Goal: Navigation & Orientation: Find specific page/section

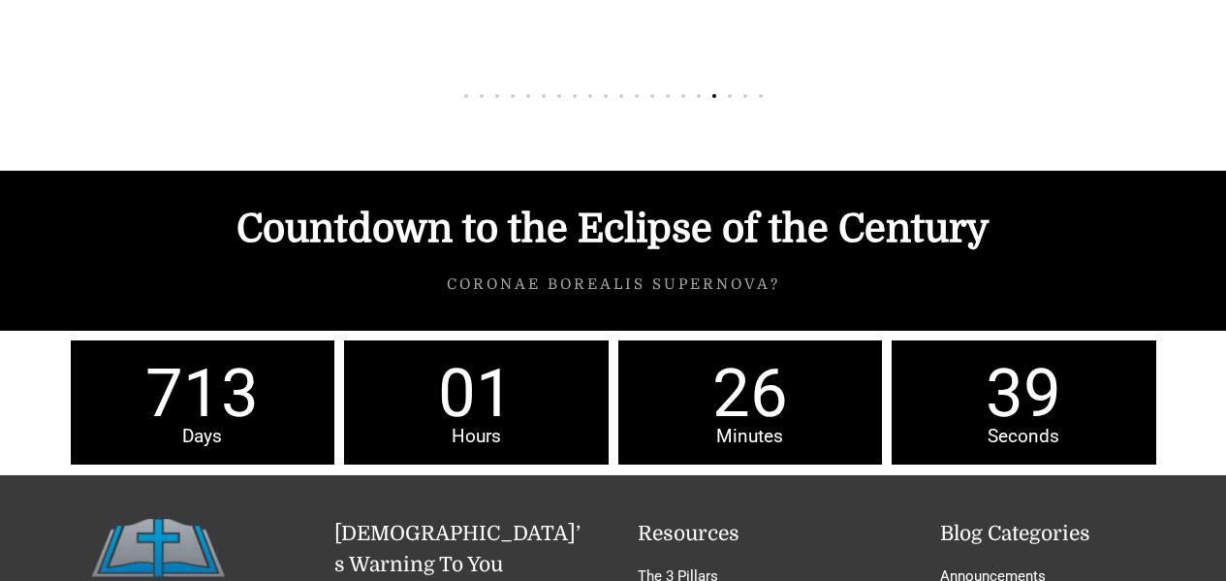
scroll to position [8434, 0]
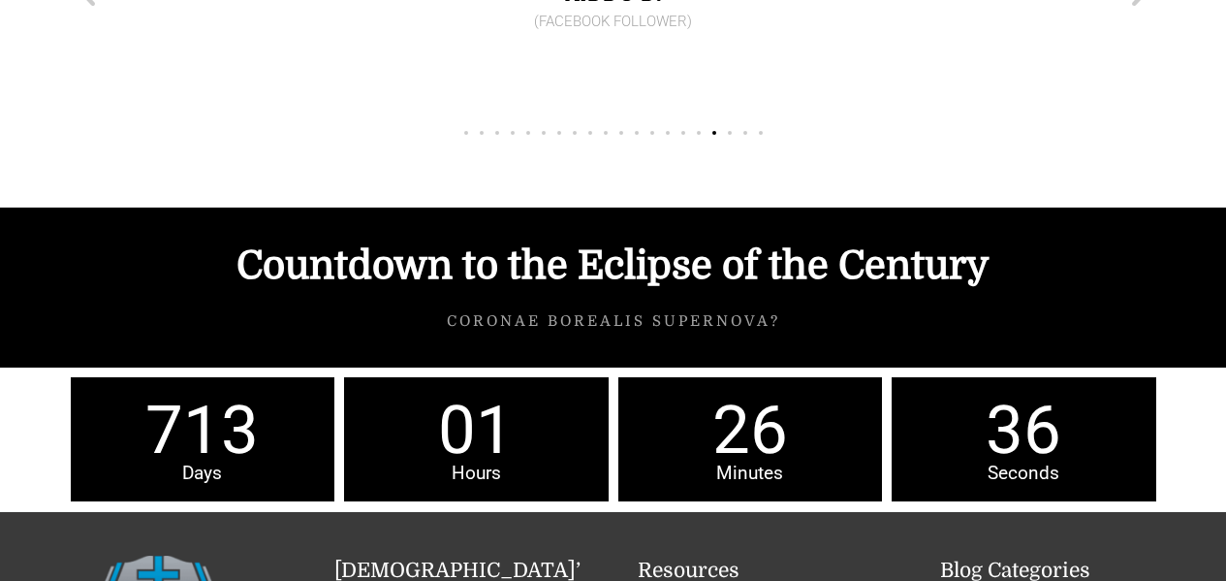
drag, startPoint x: 156, startPoint y: 353, endPoint x: 247, endPoint y: 350, distance: 91.2
click at [247, 396] on span "713" at bounding box center [203, 429] width 265 height 67
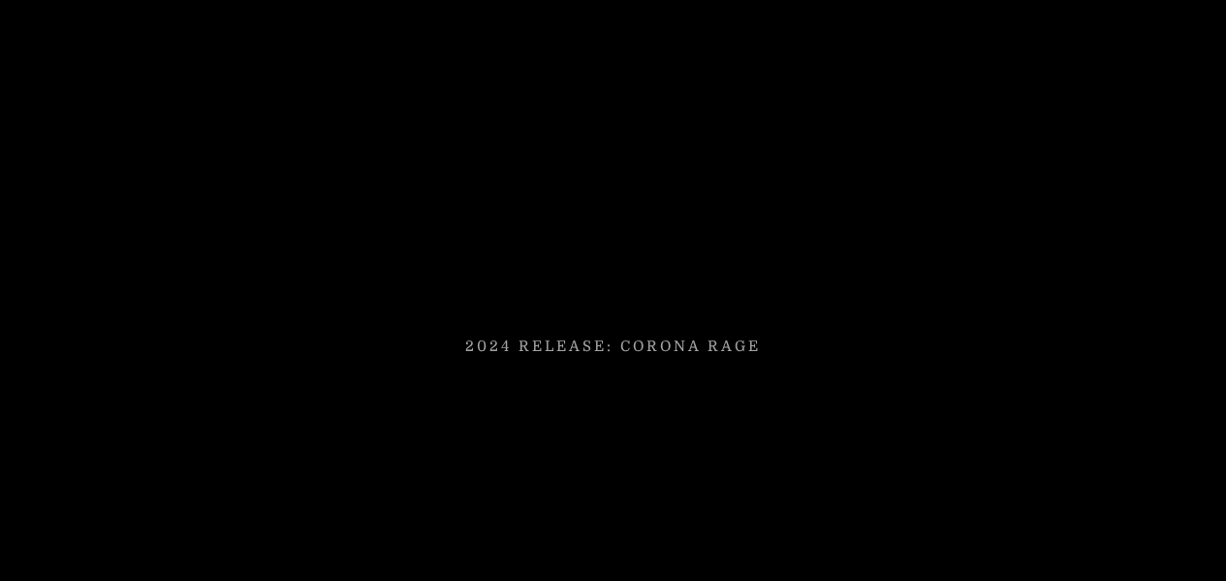
scroll to position [4750, 0]
drag, startPoint x: 427, startPoint y: 402, endPoint x: 1201, endPoint y: 377, distance: 774.9
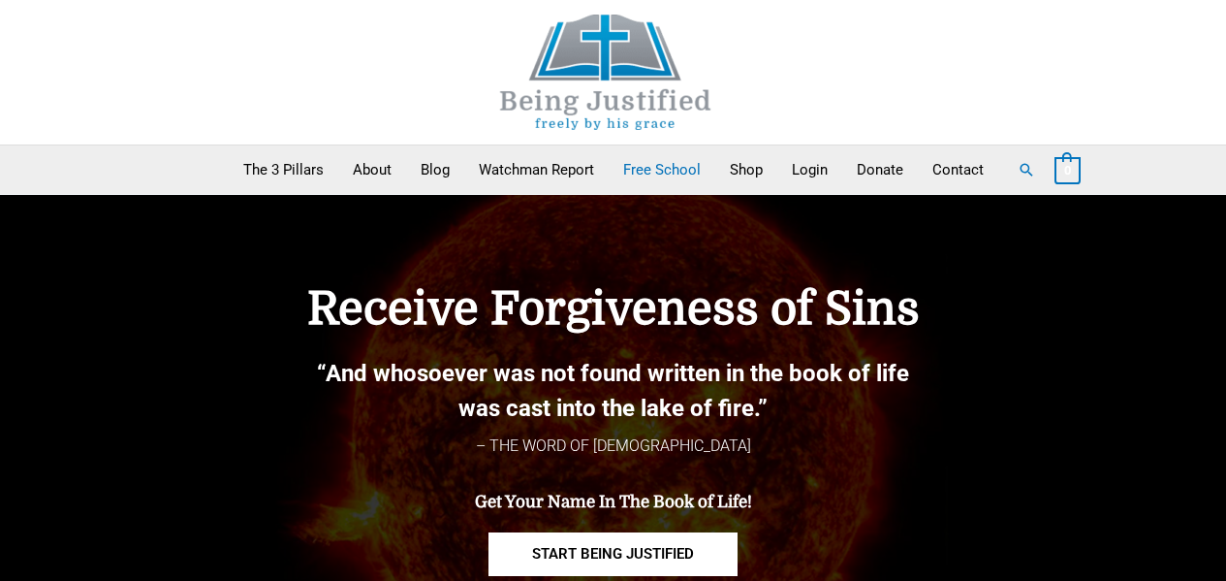
click at [666, 165] on link "Free School" at bounding box center [662, 169] width 107 height 48
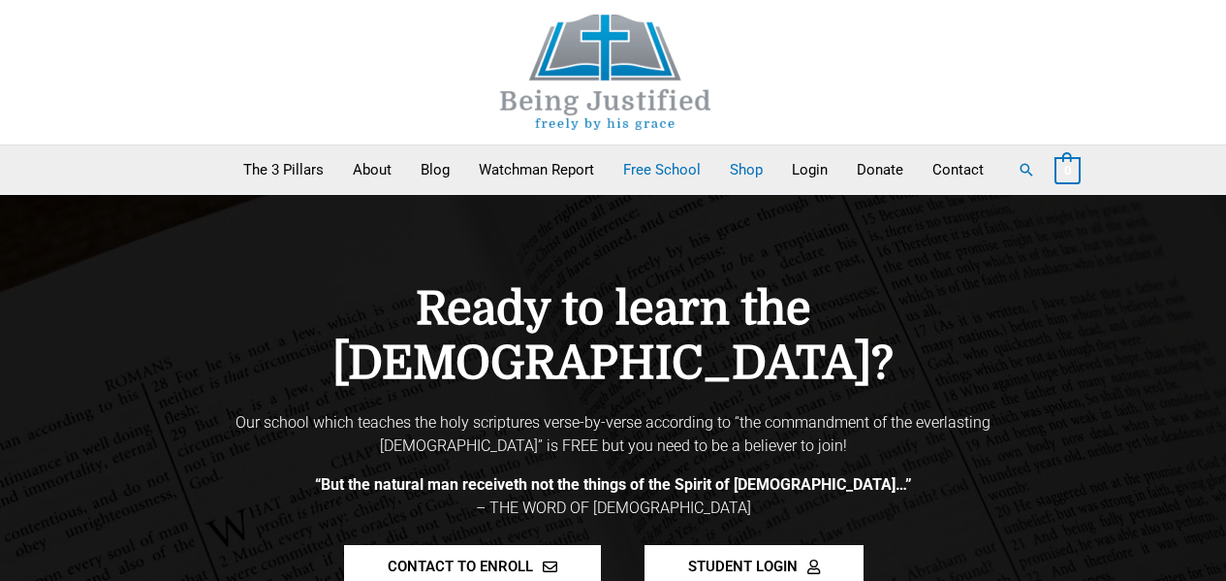
click at [752, 169] on link "Shop" at bounding box center [746, 169] width 62 height 48
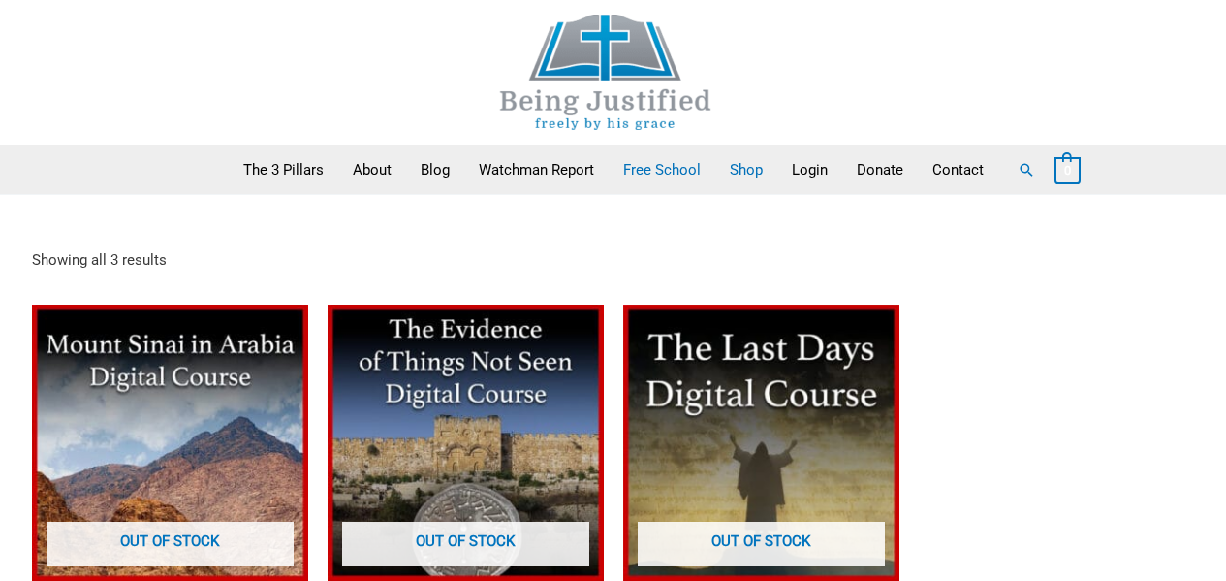
click at [665, 167] on link "Free School" at bounding box center [662, 169] width 107 height 48
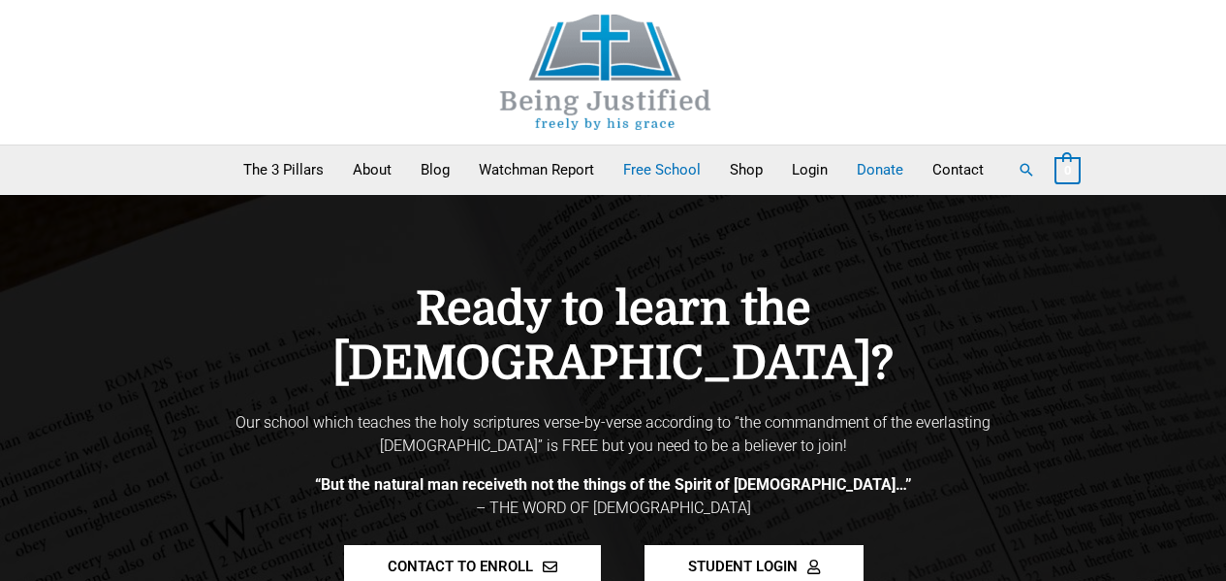
click at [897, 168] on link "Donate" at bounding box center [880, 169] width 76 height 48
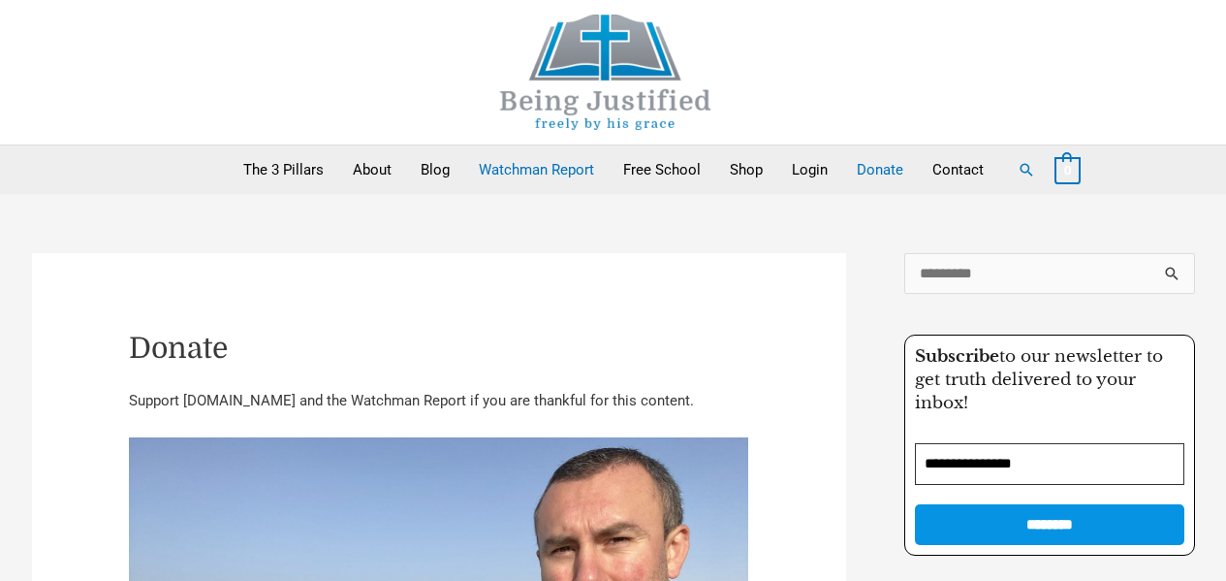
click at [548, 164] on link "Watchman Report" at bounding box center [536, 169] width 144 height 48
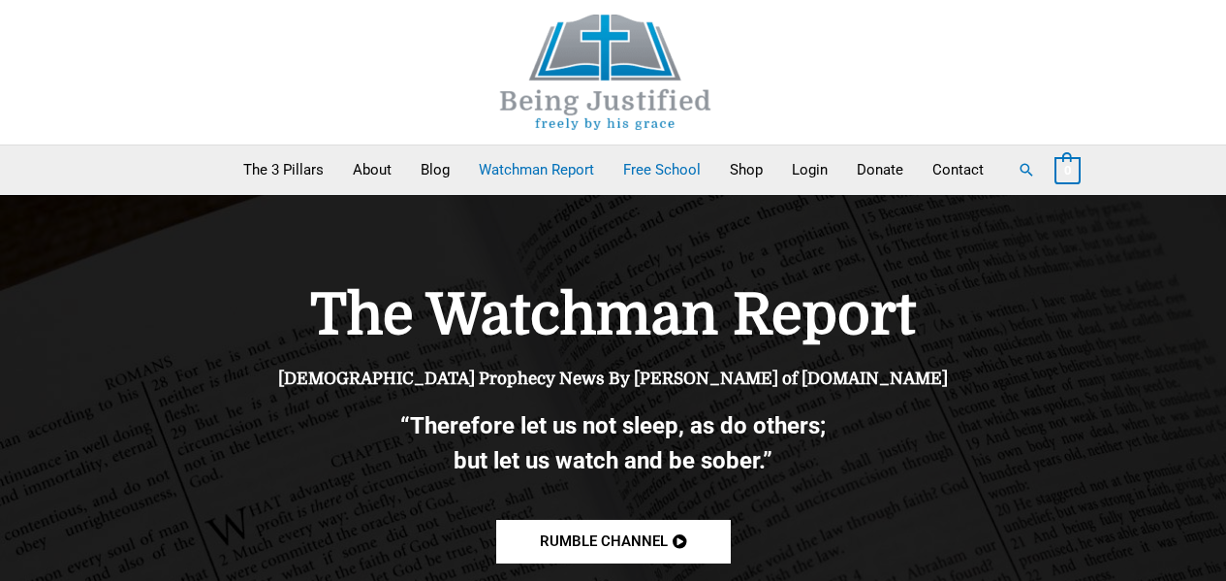
click at [674, 169] on link "Free School" at bounding box center [662, 169] width 107 height 48
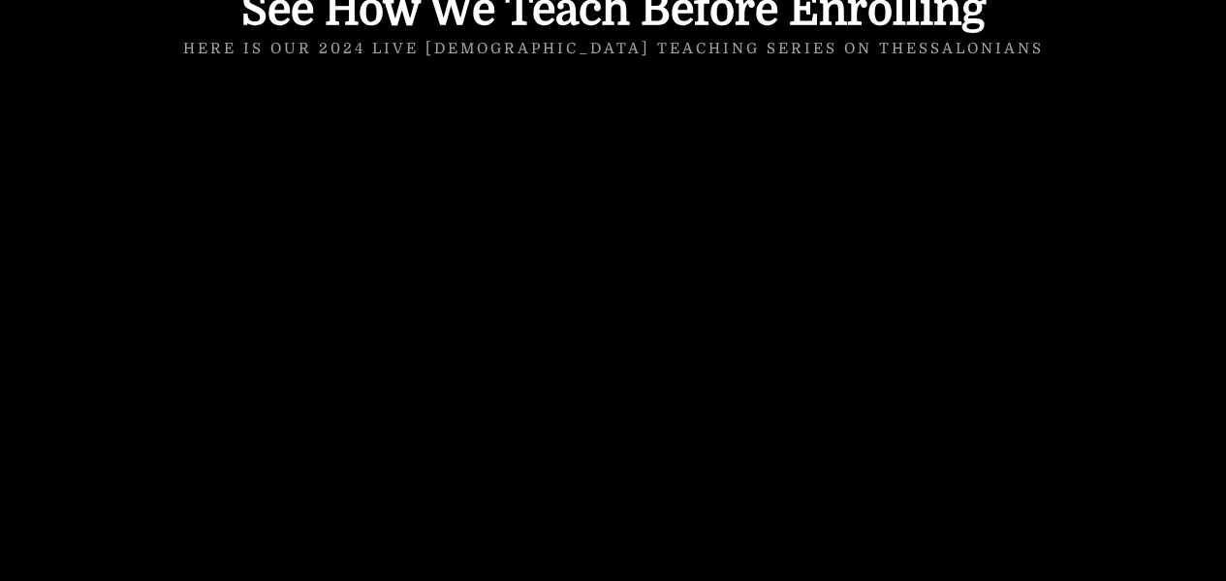
scroll to position [2230, 0]
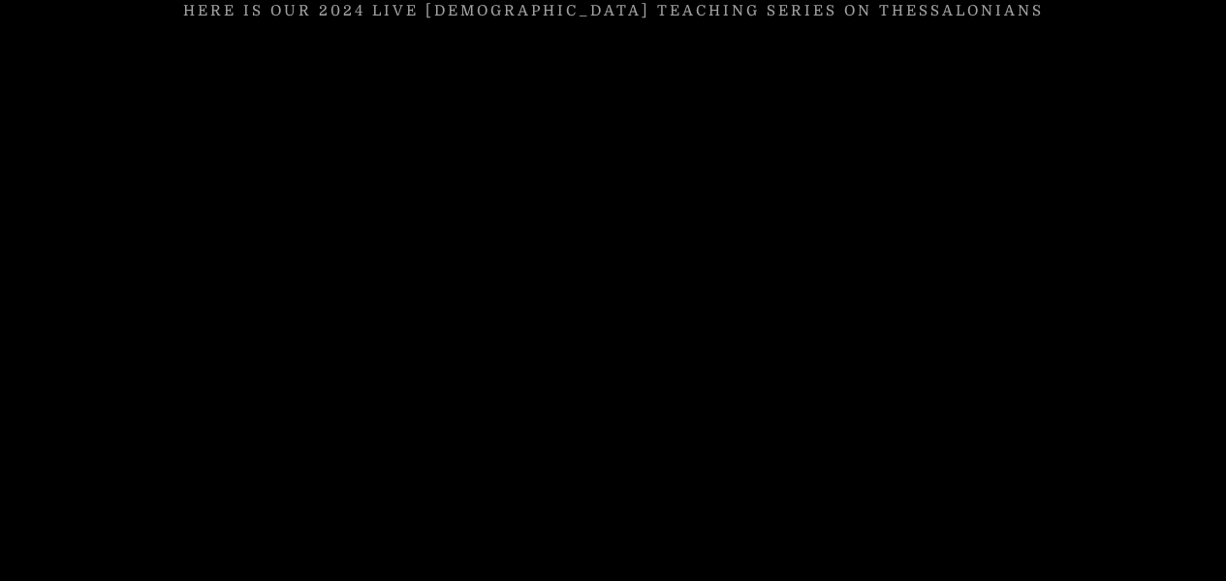
click at [1200, 395] on div at bounding box center [613, 311] width 1226 height 856
click at [1194, 412] on div at bounding box center [613, 311] width 1226 height 856
click at [1212, 388] on div at bounding box center [613, 311] width 1226 height 856
click at [1187, 390] on div at bounding box center [613, 311] width 1226 height 856
click at [1194, 430] on div at bounding box center [613, 311] width 1226 height 856
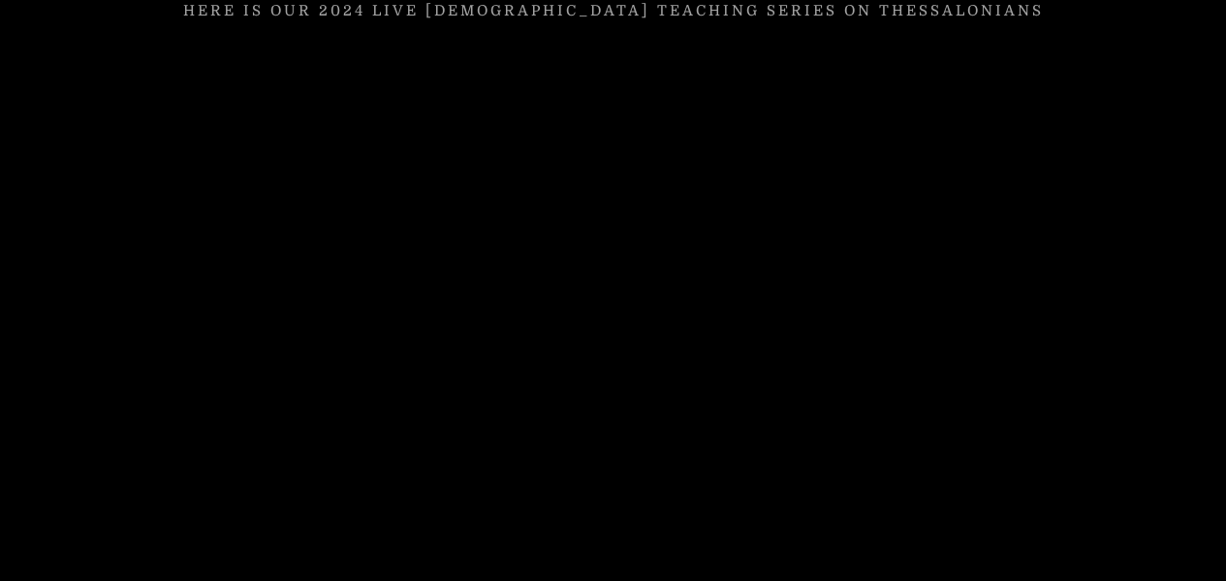
drag, startPoint x: 1160, startPoint y: 421, endPoint x: 1198, endPoint y: 396, distance: 44.9
click at [1198, 396] on div at bounding box center [613, 311] width 1226 height 856
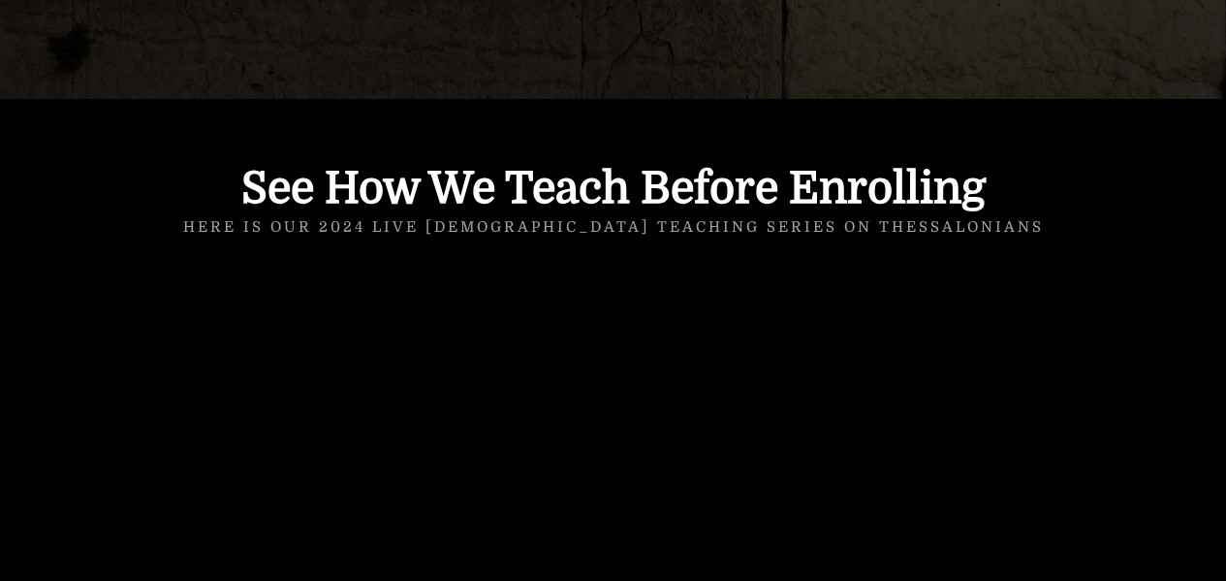
scroll to position [2133, 0]
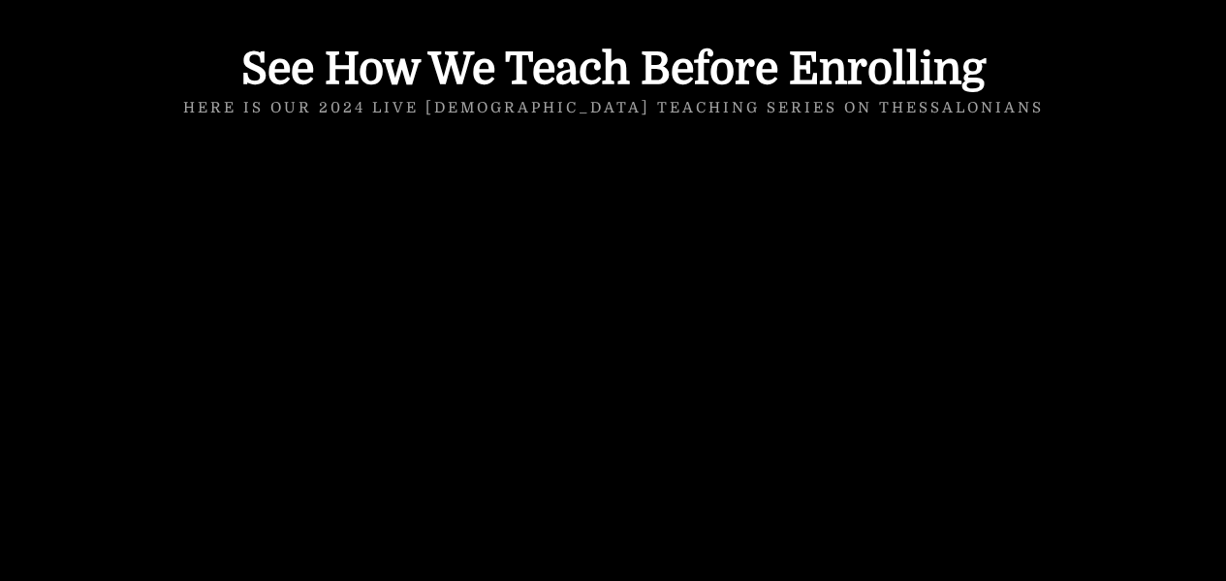
drag, startPoint x: 1158, startPoint y: 348, endPoint x: 1194, endPoint y: 400, distance: 63.5
click at [1193, 402] on div at bounding box center [613, 408] width 1226 height 856
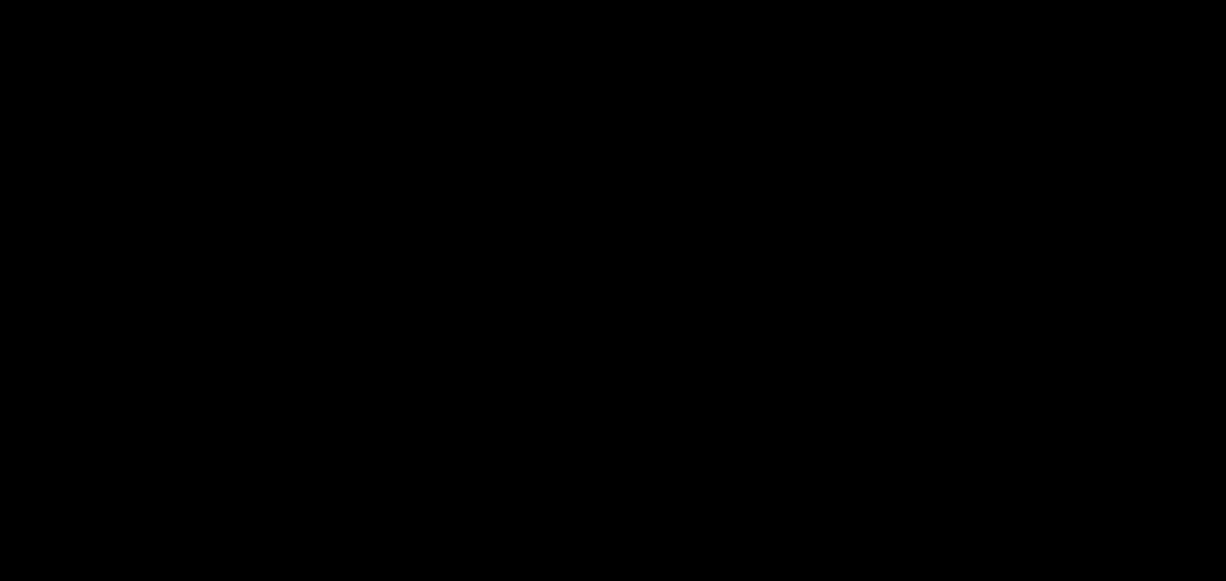
scroll to position [2230, 0]
